Goal: Download file/media

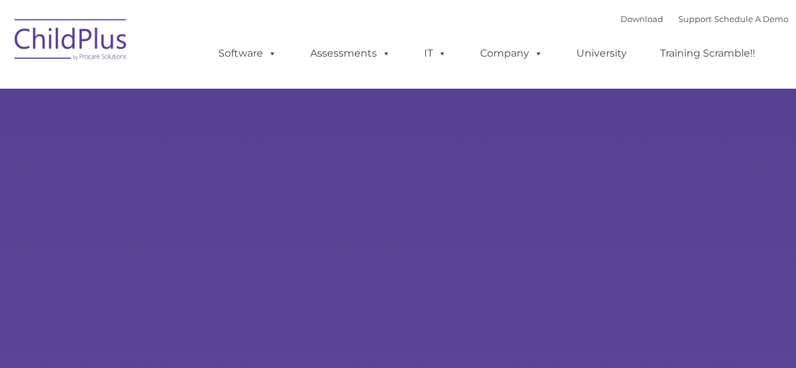
type input ""
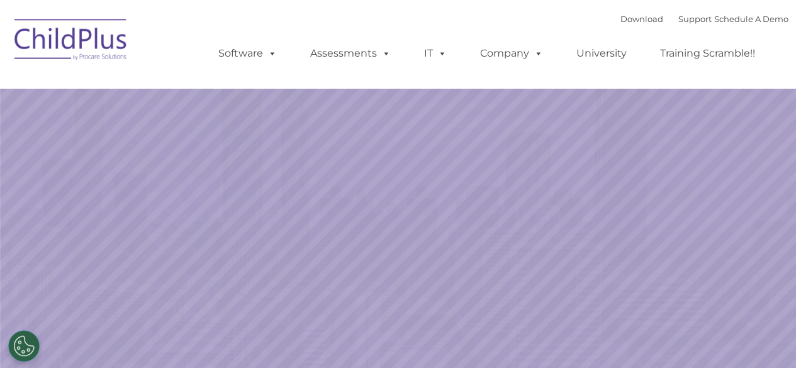
select select "MEDIUM"
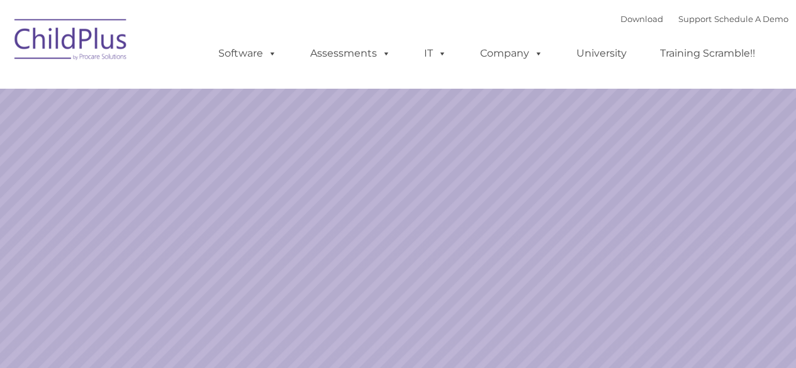
select select "MEDIUM"
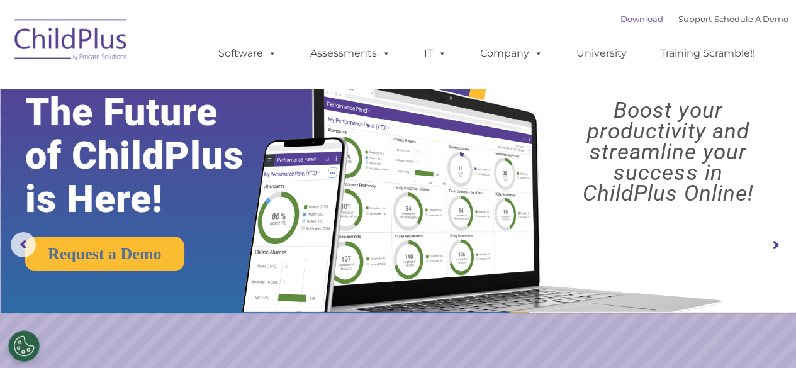
click at [635, 18] on link "Download" at bounding box center [641, 19] width 43 height 10
